Goal: Check status: Check status

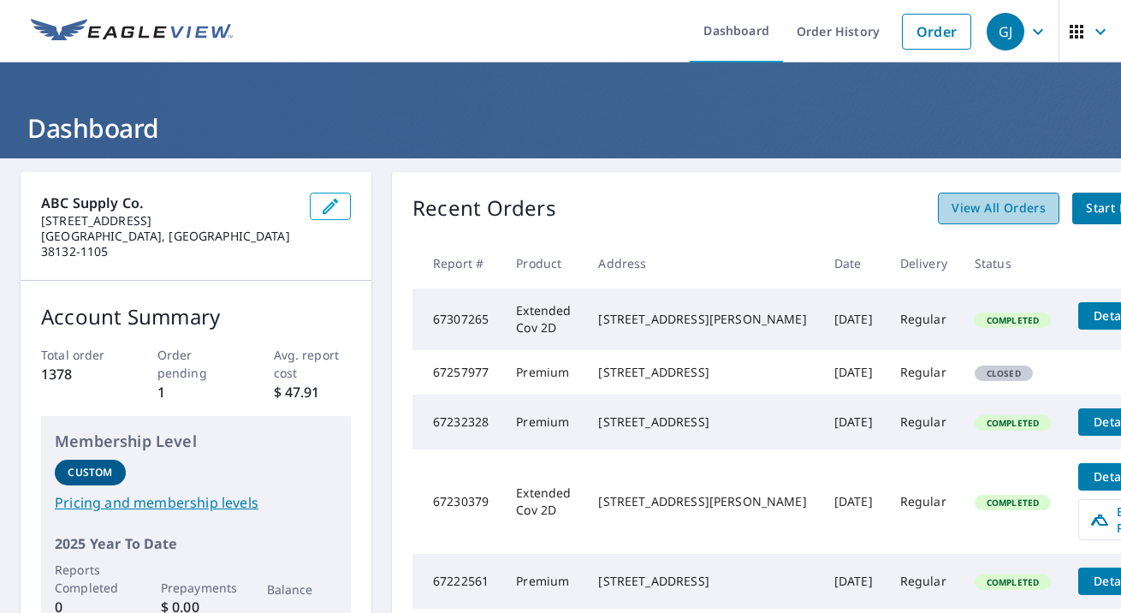
click at [952, 217] on span "View All Orders" at bounding box center [999, 208] width 94 height 21
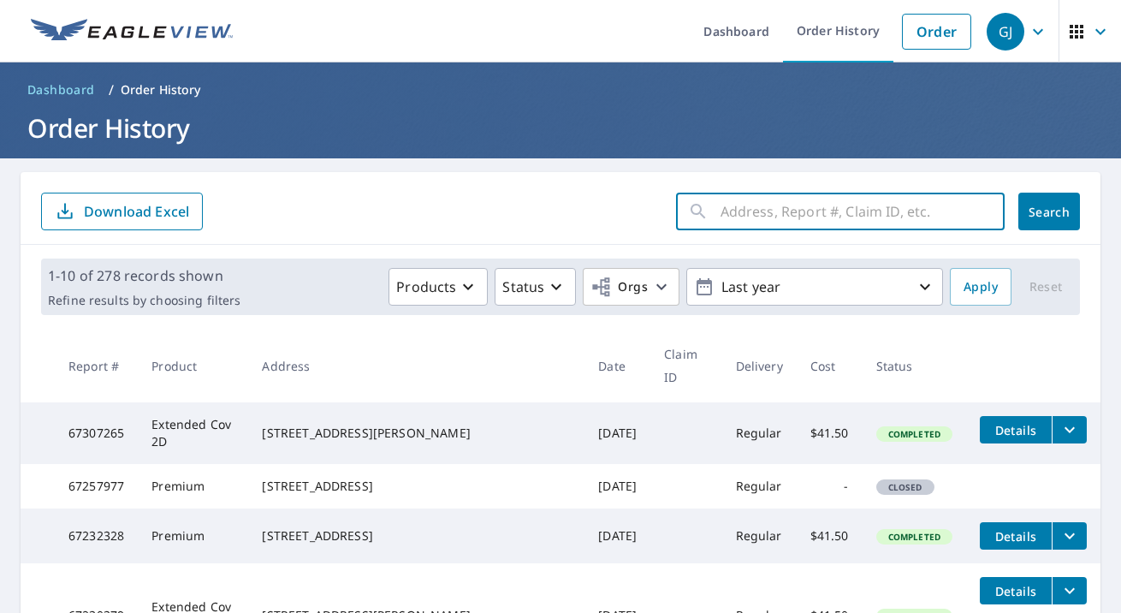
click at [763, 216] on input "text" at bounding box center [863, 211] width 284 height 48
type input "[STREET_ADDRESS][PERSON_NAME]"
click at [1046, 220] on button "Search" at bounding box center [1049, 212] width 62 height 38
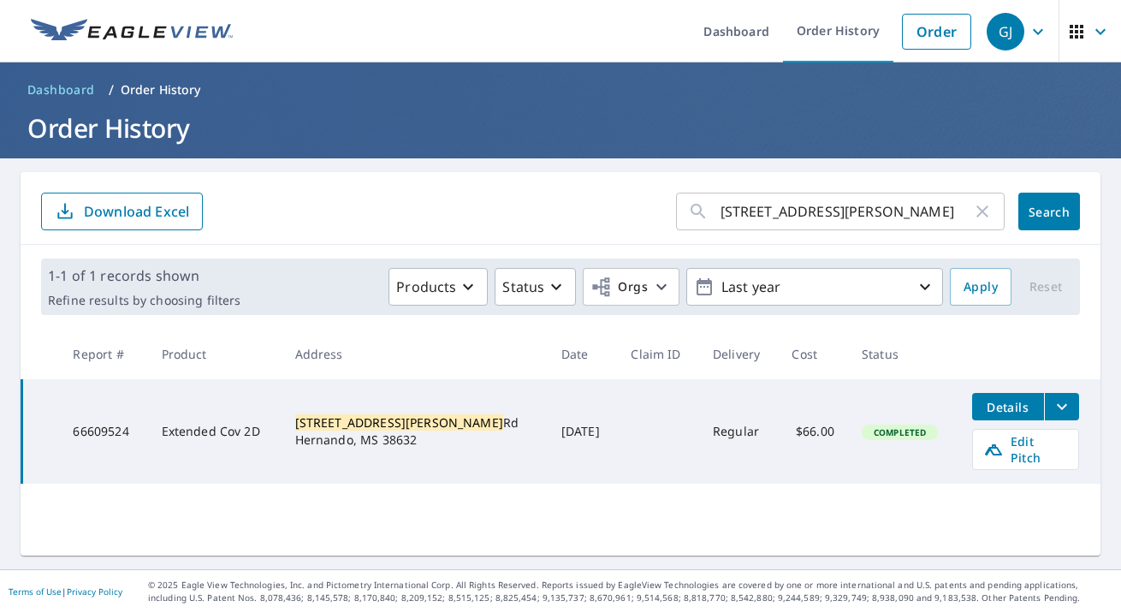
click at [986, 415] on button "Details" at bounding box center [1008, 406] width 72 height 27
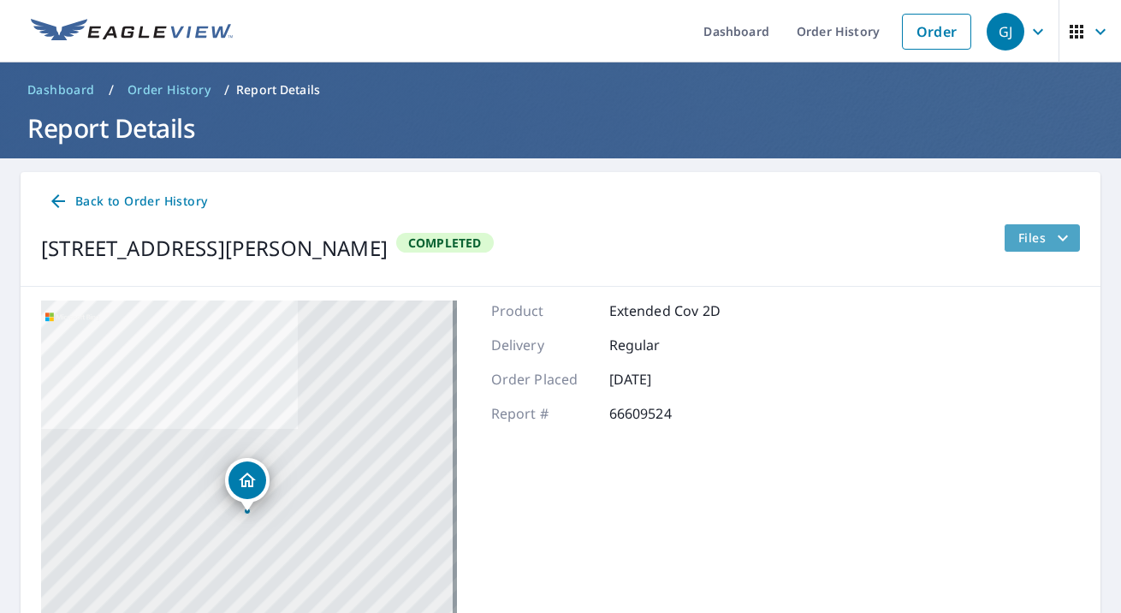
click at [1053, 245] on icon "filesDropdownBtn-66609524" at bounding box center [1063, 238] width 21 height 21
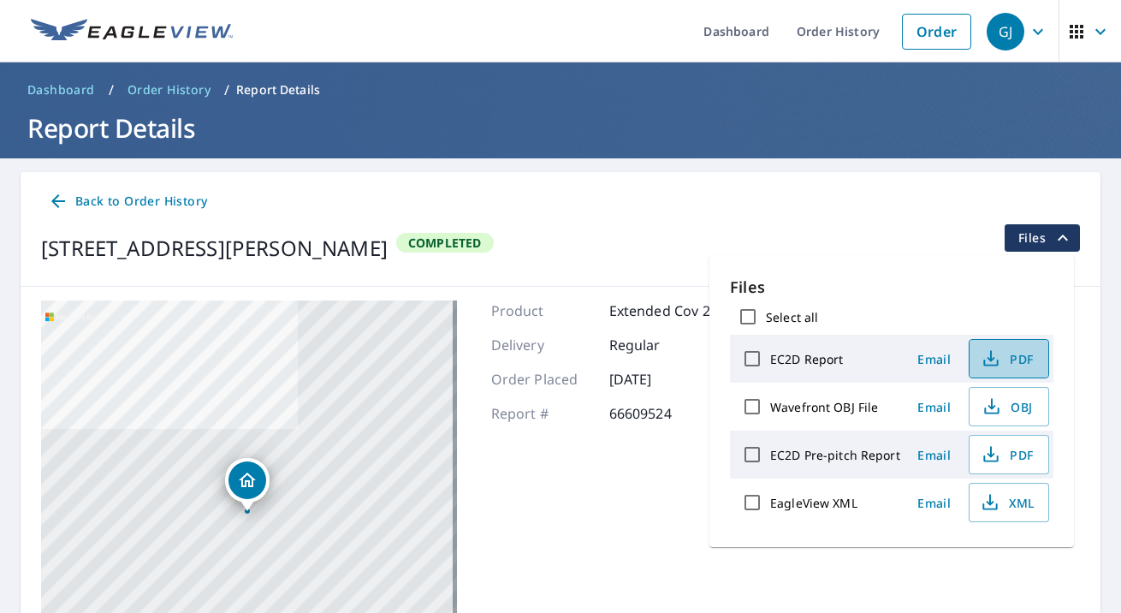
click at [996, 365] on icon "button" at bounding box center [991, 358] width 21 height 21
